Goal: Information Seeking & Learning: Learn about a topic

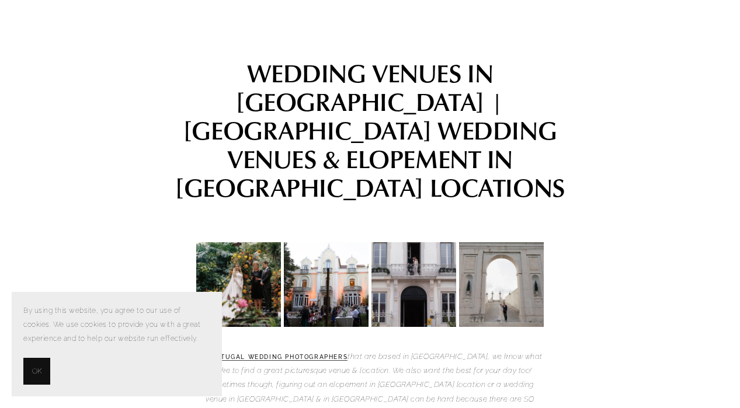
scroll to position [61, 0]
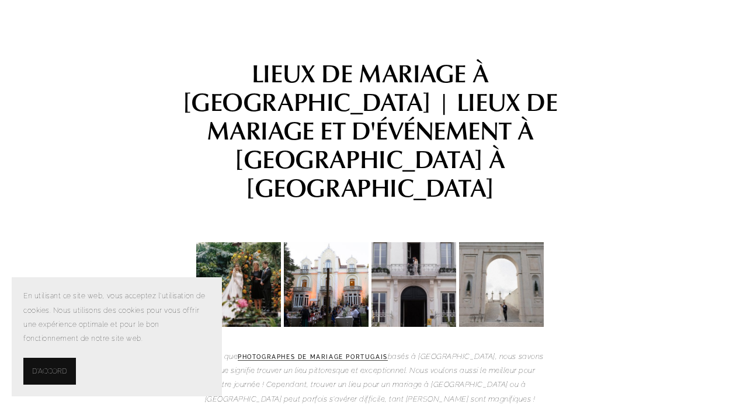
click at [53, 367] on font "D'ACCORD" at bounding box center [49, 371] width 35 height 8
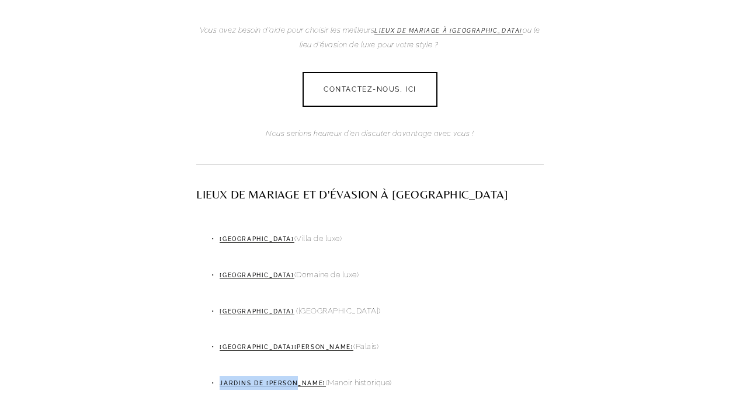
scroll to position [1348, 0]
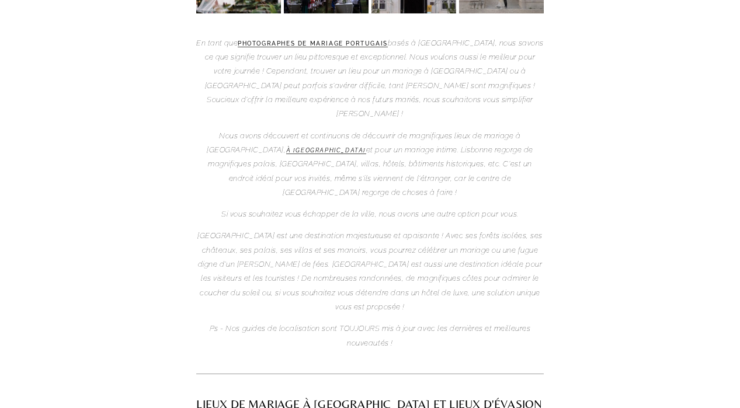
scroll to position [360, 0]
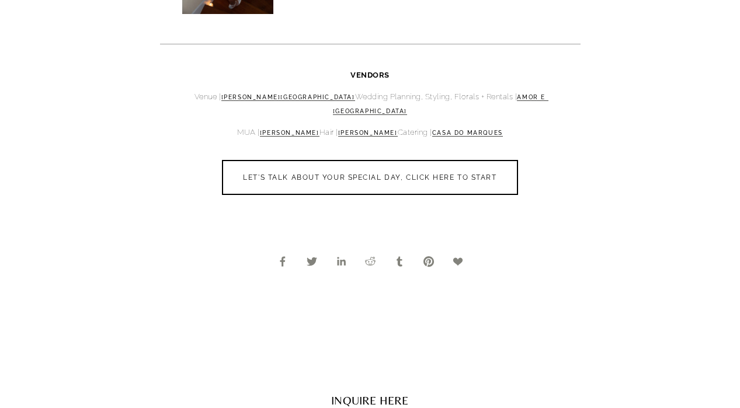
scroll to position [3565, 0]
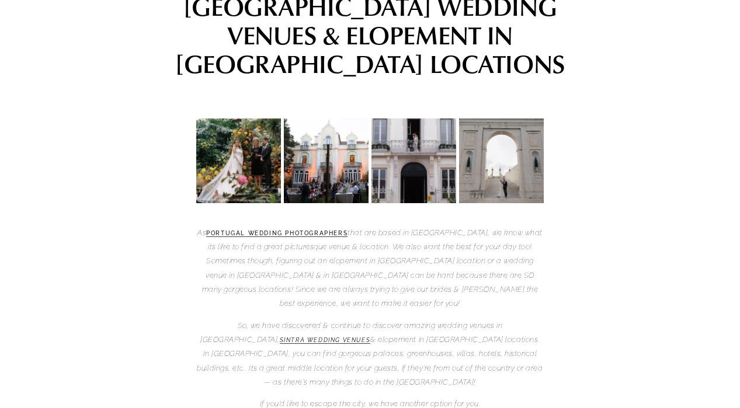
scroll to position [186, 0]
click at [533, 228] on em "that are based in Lisbon, we know what its like to find a great picturesque ven…" at bounding box center [373, 268] width 343 height 80
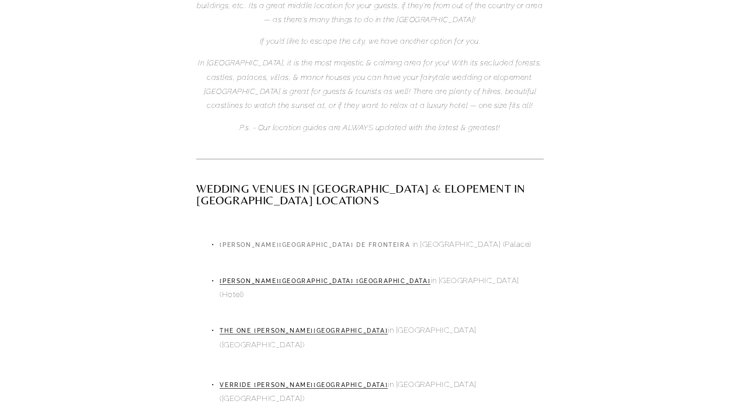
scroll to position [546, 0]
